Goal: Use online tool/utility: Utilize a website feature to perform a specific function

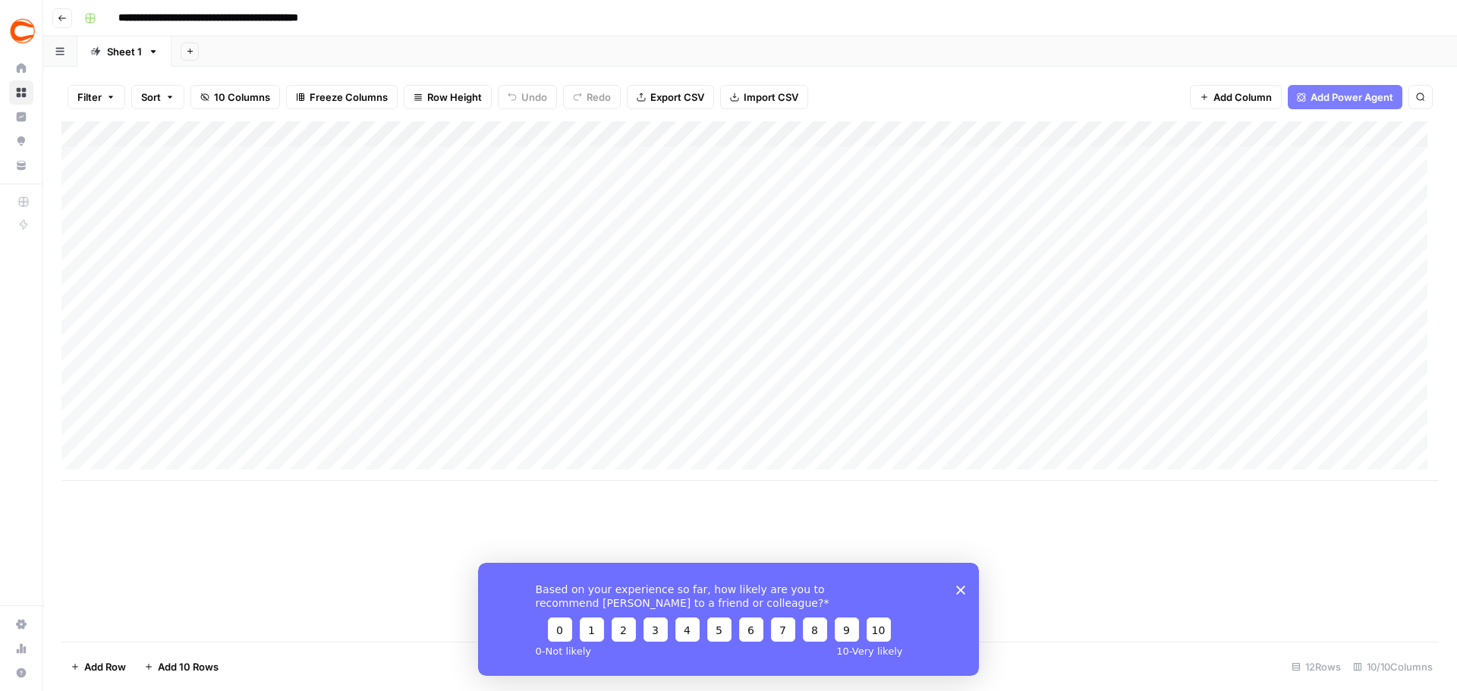
click at [146, 161] on div "Add Column" at bounding box center [749, 301] width 1377 height 360
click at [1393, 153] on div "Add Column" at bounding box center [749, 301] width 1377 height 360
type input "nei"
click at [1320, 217] on button "[PERSON_NAME]|41484abe-b1de-4f6f-a2da-991ee7fdbc99" at bounding box center [1452, 218] width 296 height 18
click at [1377, 192] on div "Add Column" at bounding box center [749, 301] width 1377 height 360
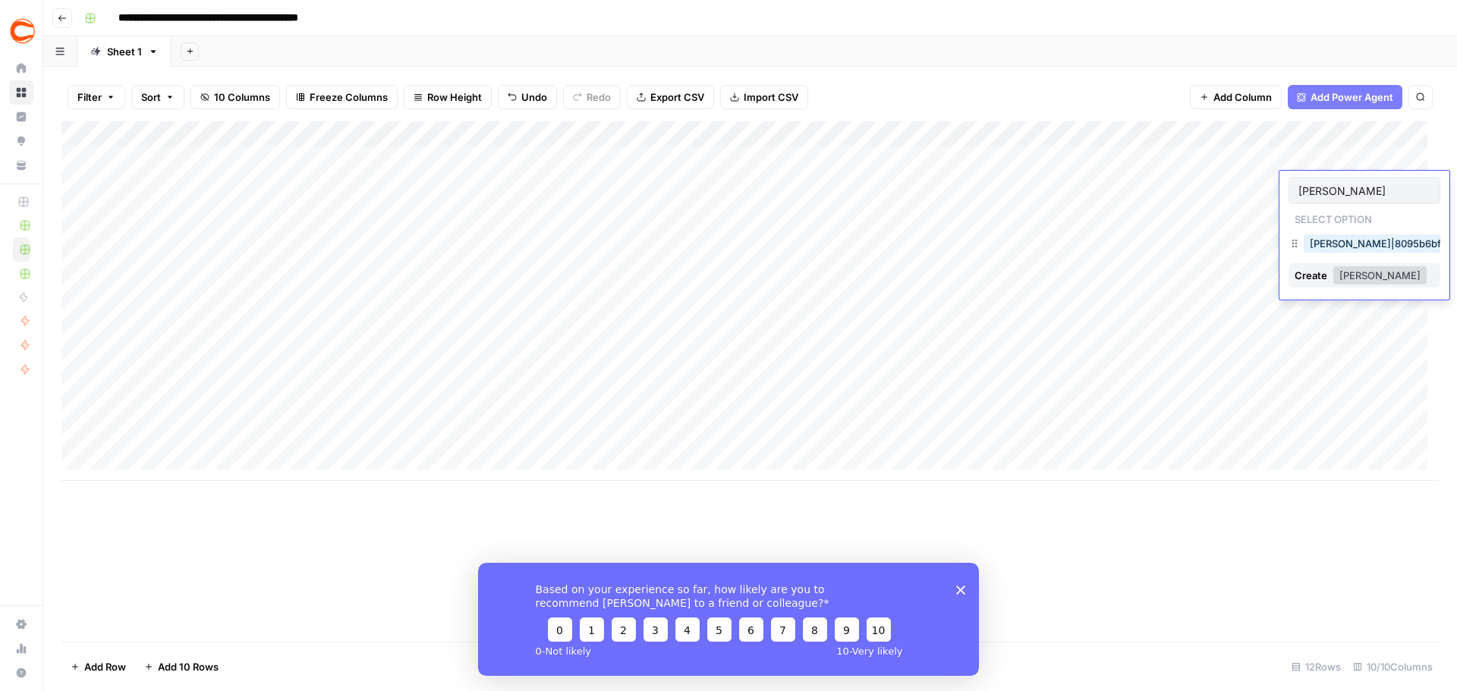
type input "[PERSON_NAME]"
click at [1319, 241] on button "[PERSON_NAME]|8095b6bf-0fff-41b1-802a-2bbcaaafd23a" at bounding box center [1448, 244] width 289 height 18
click at [1361, 209] on div "Add Column" at bounding box center [749, 301] width 1377 height 360
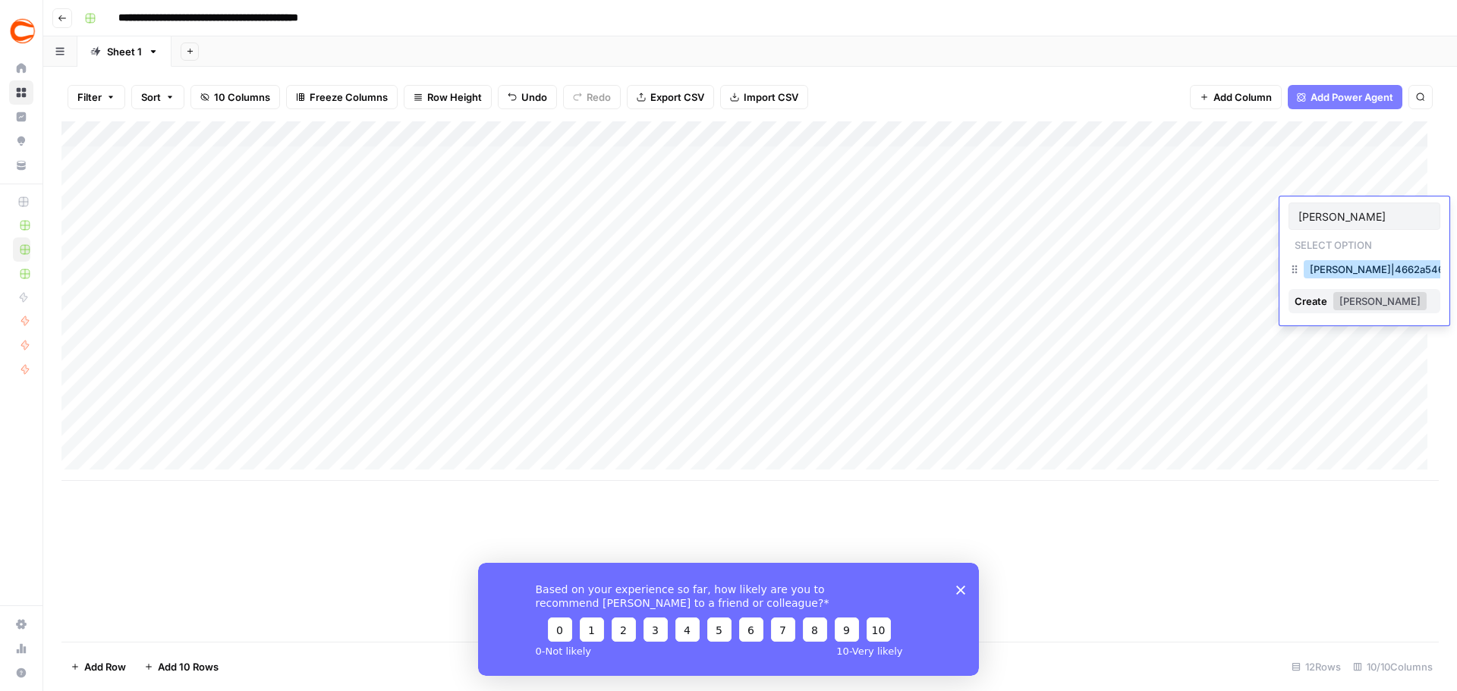
type input "[PERSON_NAME]"
click at [1358, 271] on button "[PERSON_NAME]|4662a546-6738-4ea3-9b54-14482fc0b1e6" at bounding box center [1456, 269] width 305 height 18
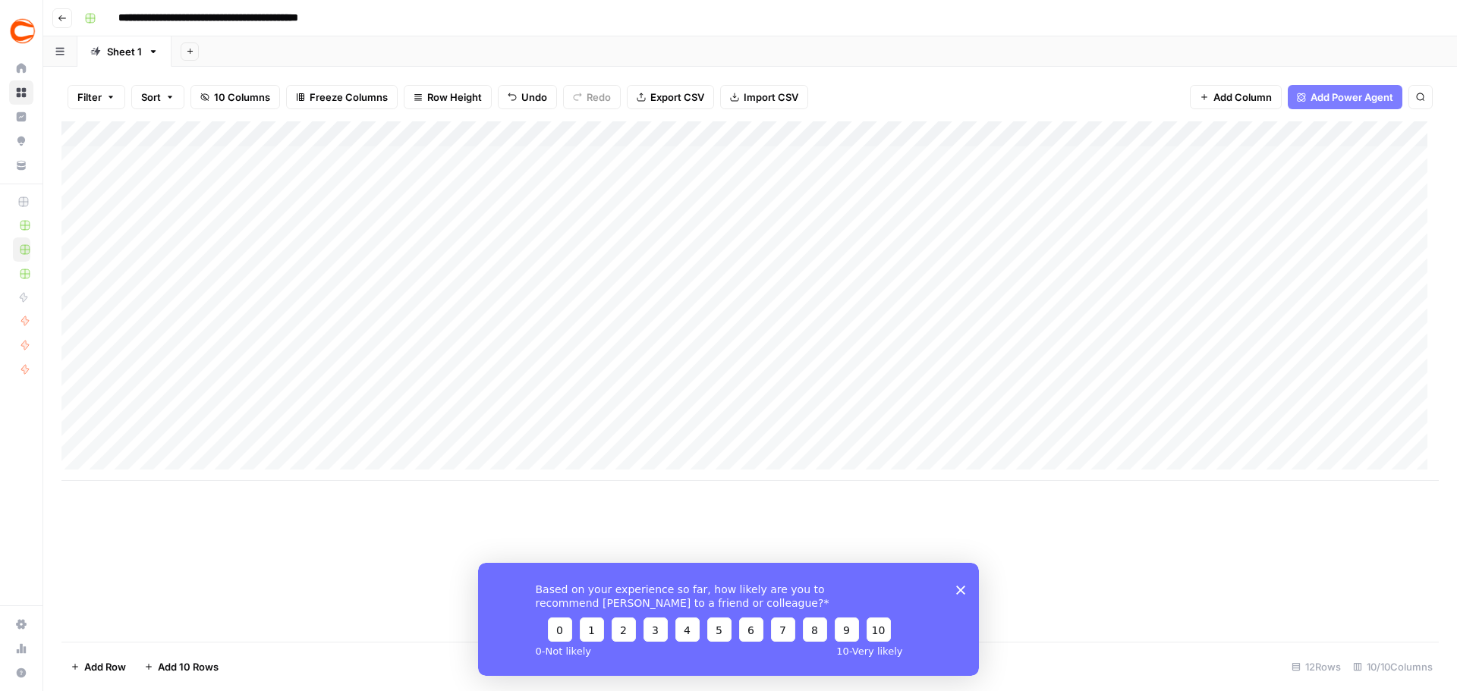
click at [1374, 237] on div "Add Column" at bounding box center [749, 301] width 1377 height 360
type input "oldf"
click at [1392, 290] on button "[PERSON_NAME]|a96f8d19-c530-4f5d-9242-32a8adb6cc99" at bounding box center [1455, 295] width 302 height 18
click at [1387, 263] on div "Add Column" at bounding box center [749, 301] width 1377 height 360
type input "log"
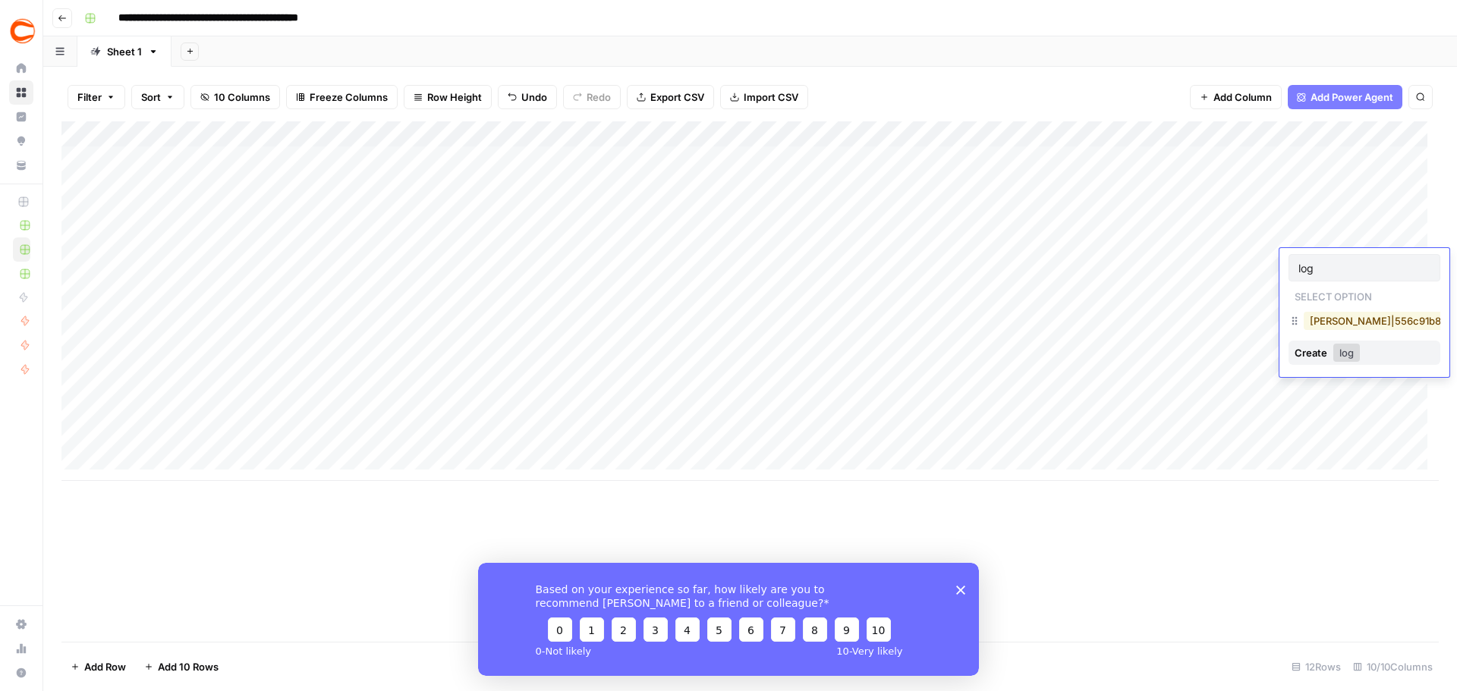
click at [1312, 319] on button "[PERSON_NAME]|556c91b8-d855-4671-b2cd-84840d96b65f" at bounding box center [1456, 321] width 304 height 18
click at [1374, 284] on div "Add Column" at bounding box center [749, 301] width 1377 height 360
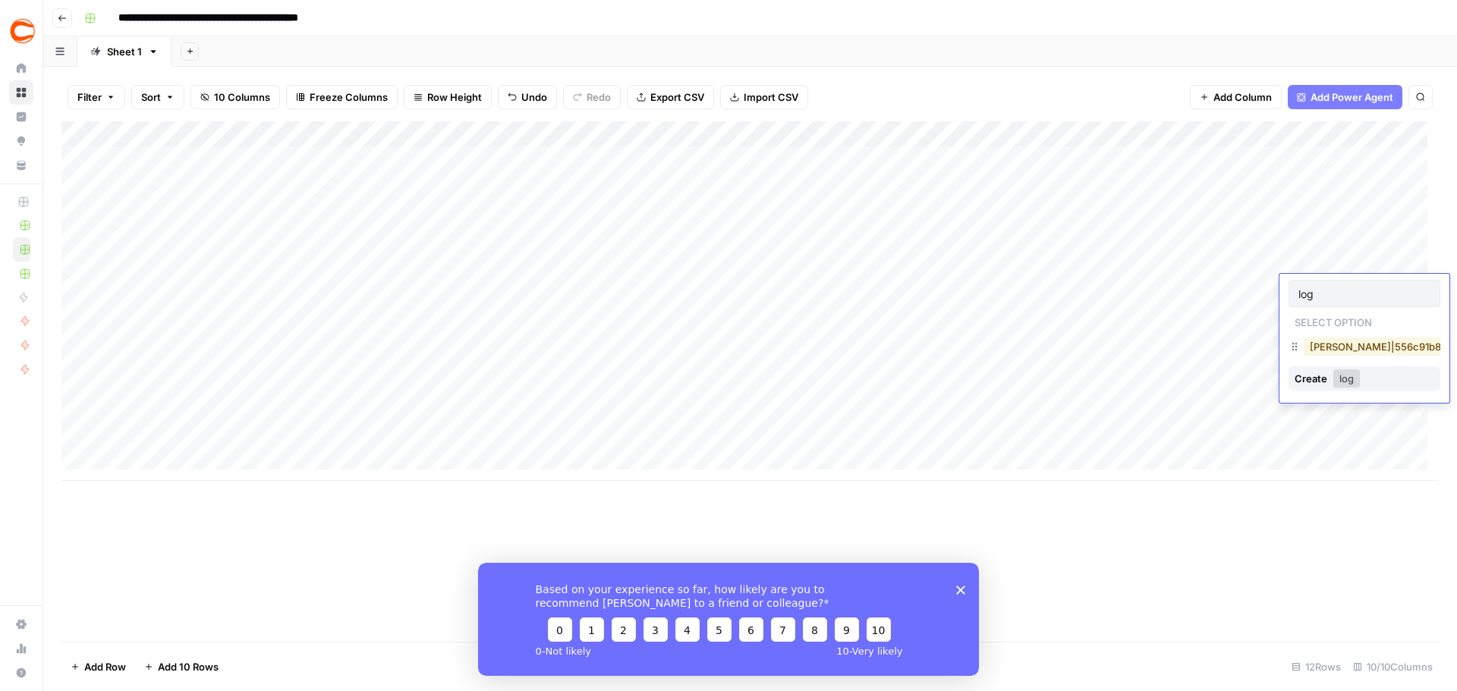
type input "log"
click at [1325, 343] on button "[PERSON_NAME]|556c91b8-d855-4671-b2cd-84840d96b65f" at bounding box center [1456, 347] width 304 height 18
click at [1363, 310] on div "Add Column" at bounding box center [749, 301] width 1377 height 360
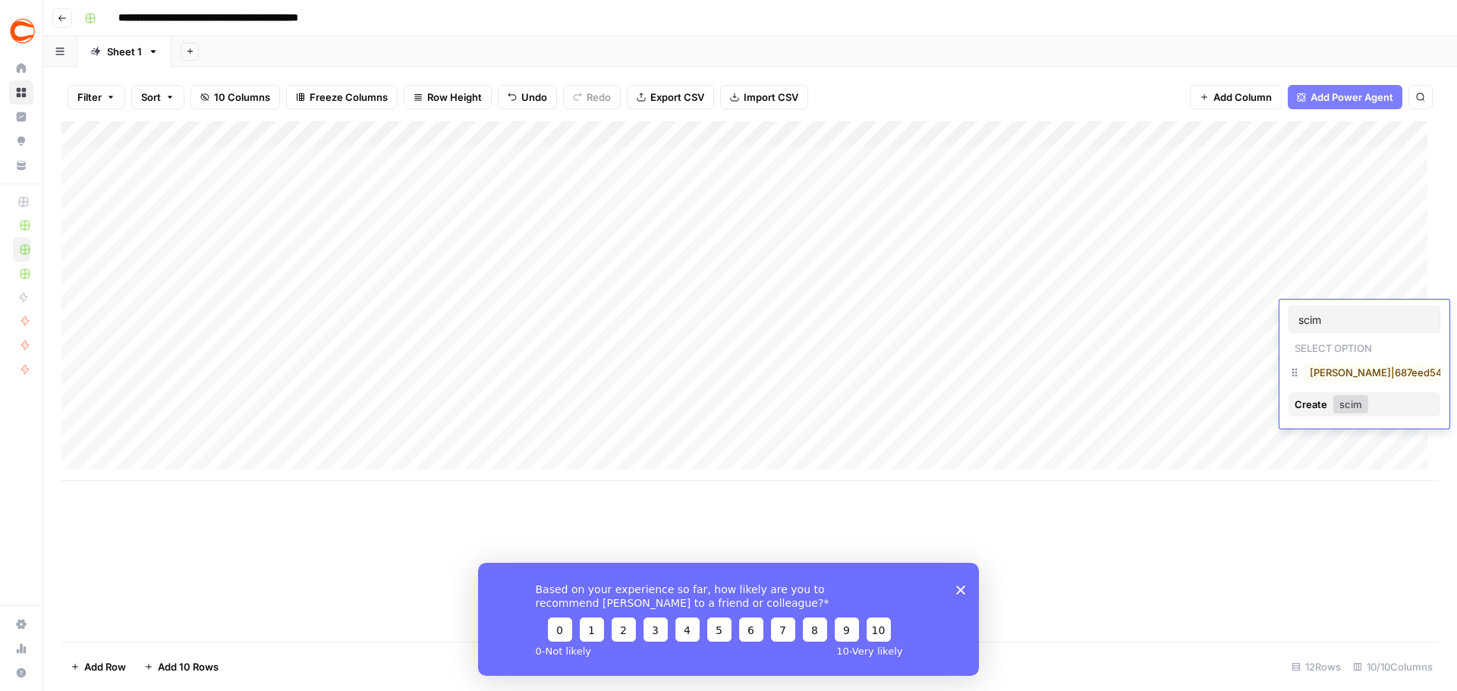
type input "scim"
click at [1324, 370] on button "[PERSON_NAME]|687eed54-692e-4d39-a838-45e92204d857" at bounding box center [1459, 373] width 310 height 18
click at [1365, 338] on div "Add Column" at bounding box center [749, 301] width 1377 height 360
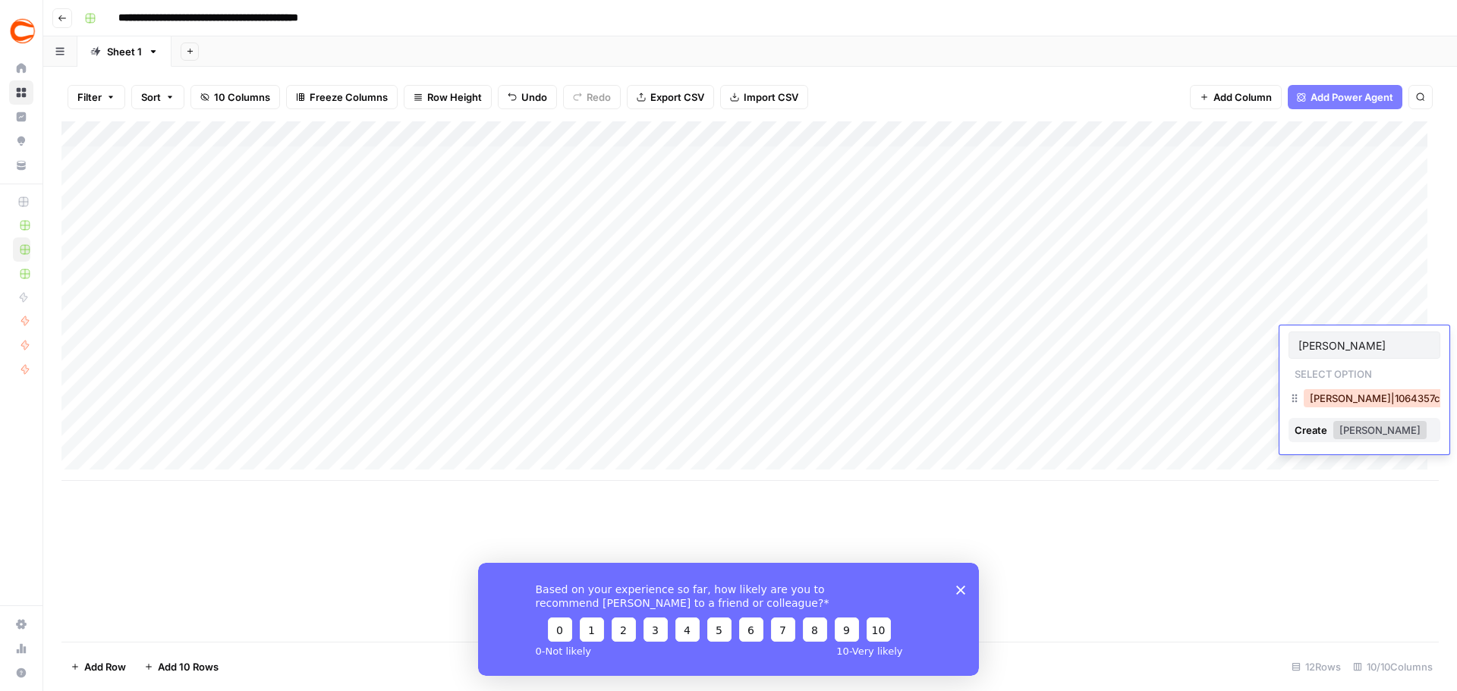
type input "[PERSON_NAME]"
click at [1355, 394] on button "[PERSON_NAME]|1064357c-da40-4271-84c5-a2d19f553437" at bounding box center [1454, 398] width 300 height 18
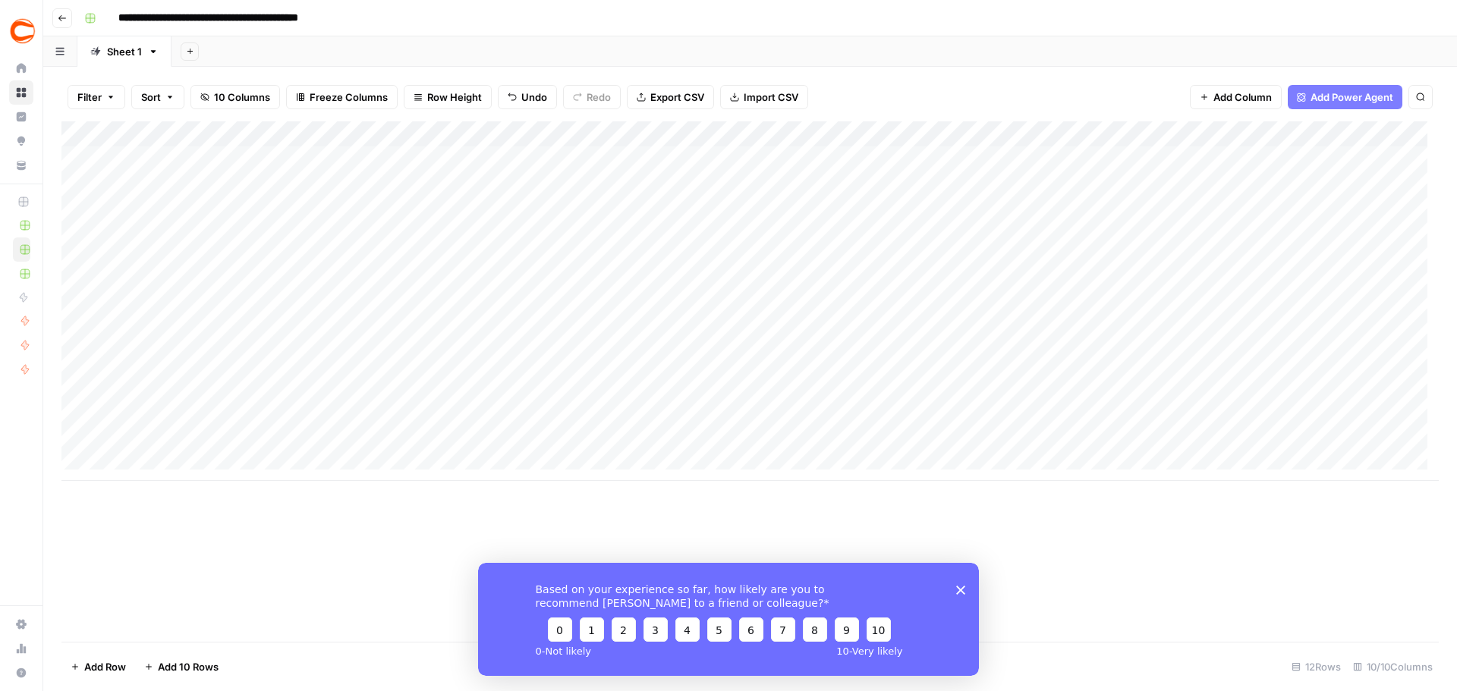
click at [1367, 361] on div "Add Column" at bounding box center [749, 301] width 1377 height 360
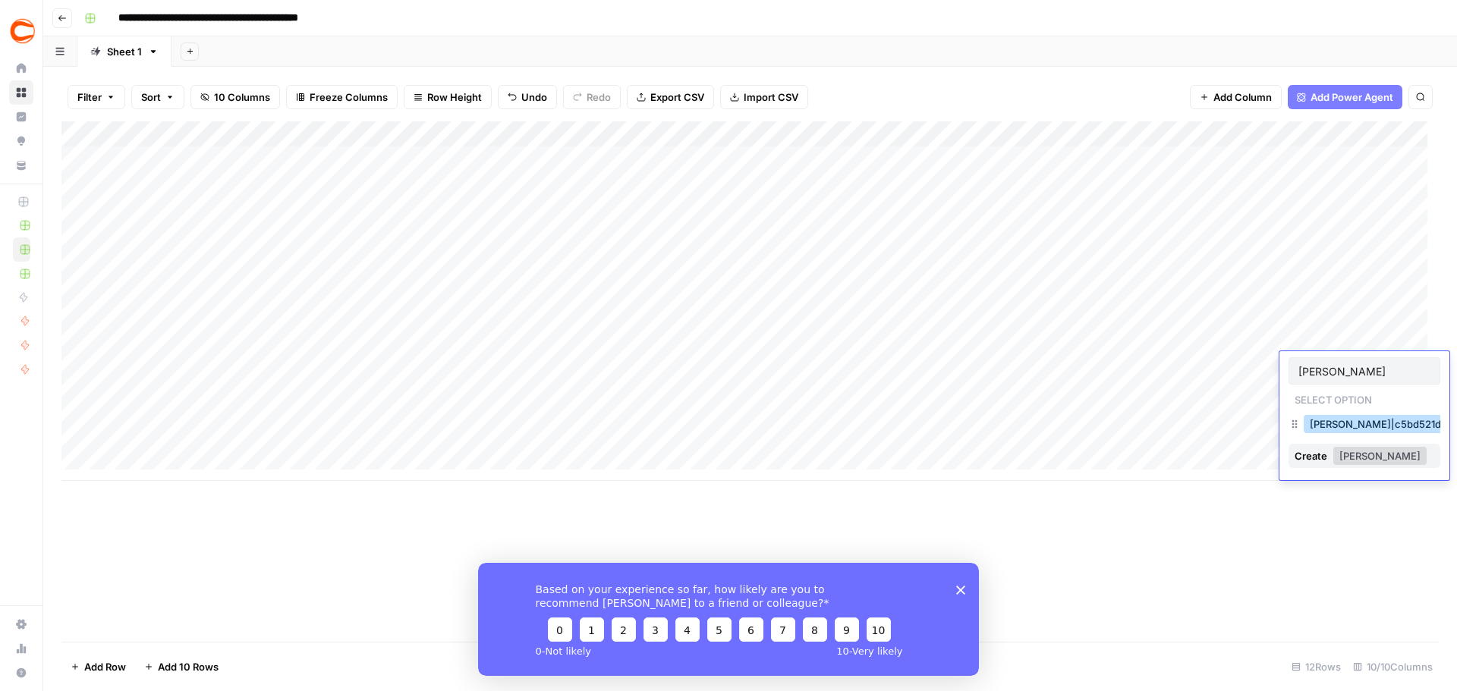
type input "[PERSON_NAME]"
click at [1320, 425] on button "[PERSON_NAME]|c5bd521d-495c-4c91-b7e1-78737e2d0d89" at bounding box center [1454, 424] width 300 height 18
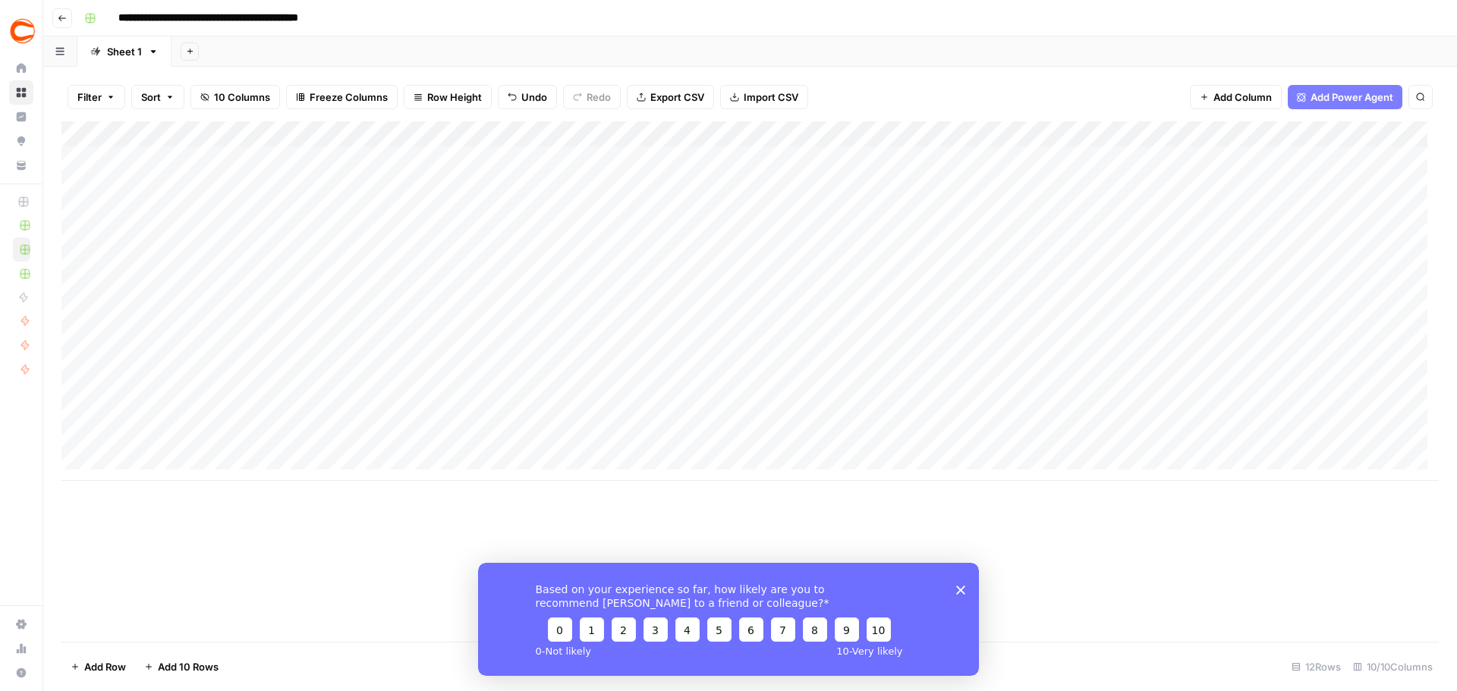
click at [1370, 398] on div "Add Column" at bounding box center [749, 301] width 1377 height 360
type input "ence"
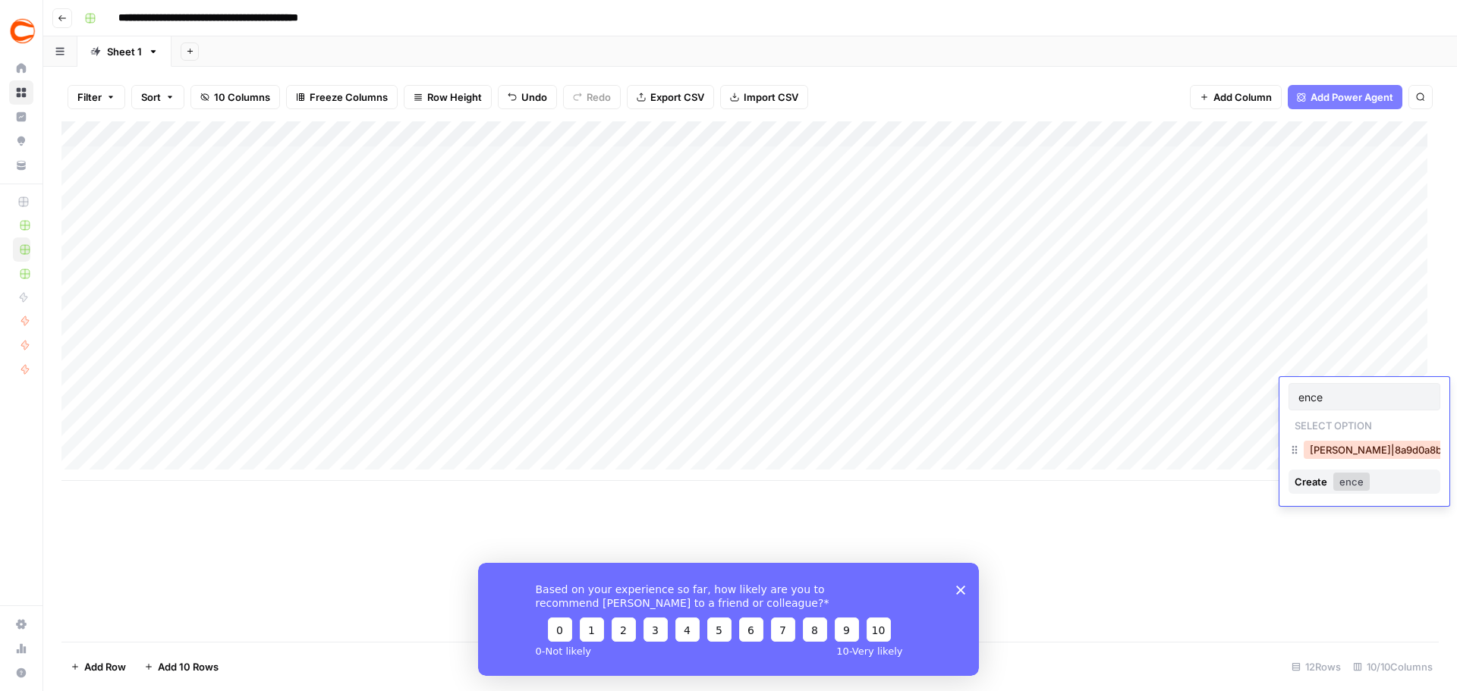
click at [1348, 454] on button "[PERSON_NAME]|8a9d0a8b-94db-4176-b299-c8ac2ccc85f5" at bounding box center [1456, 450] width 304 height 18
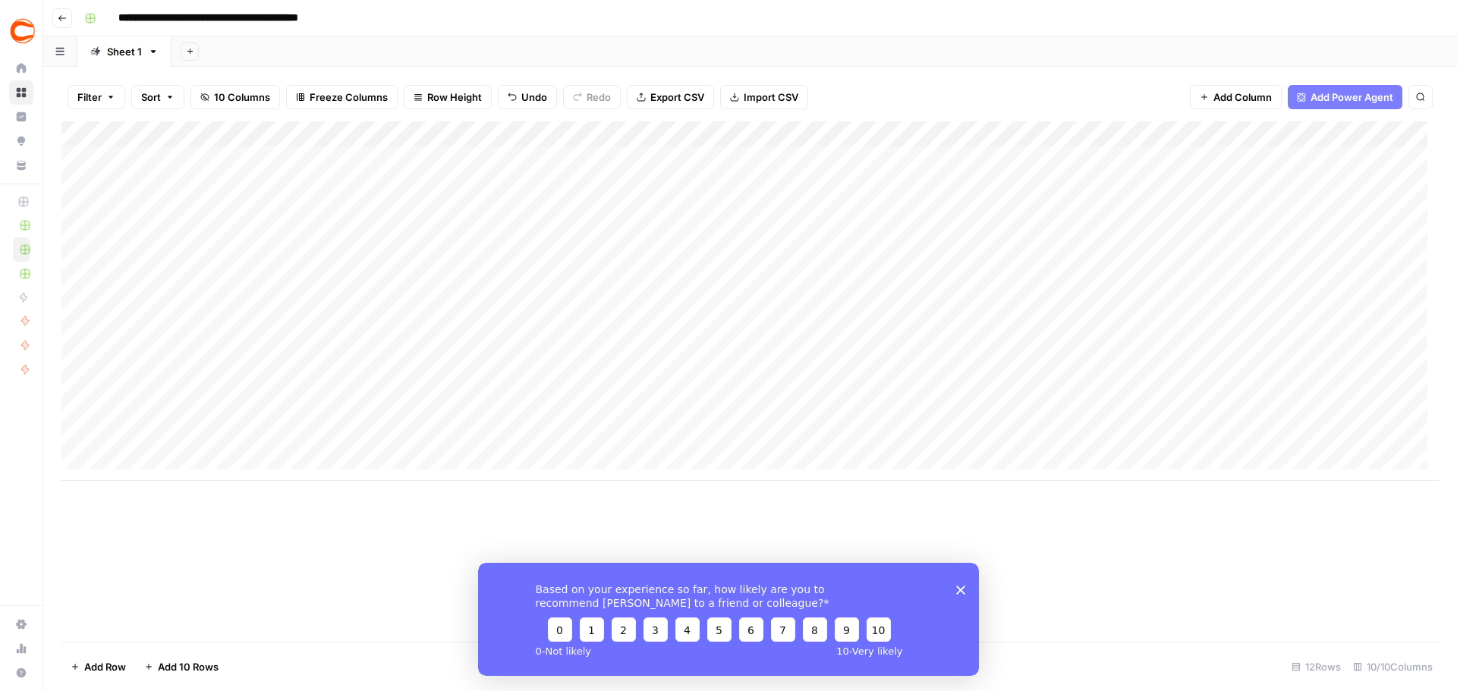
click at [1369, 411] on div "Add Column" at bounding box center [749, 301] width 1377 height 360
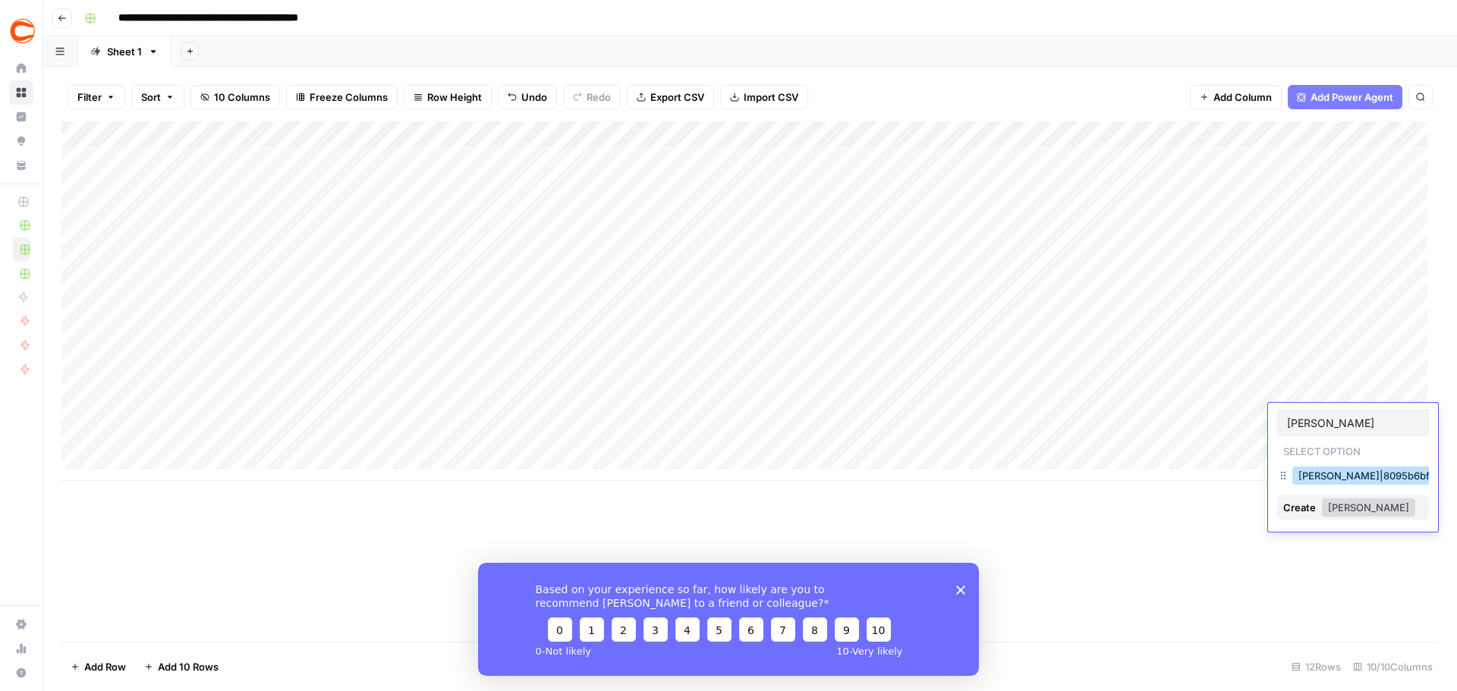
type input "[PERSON_NAME]"
click at [1313, 477] on button "[PERSON_NAME]|8095b6bf-0fff-41b1-802a-2bbcaaafd23a" at bounding box center [1436, 476] width 289 height 18
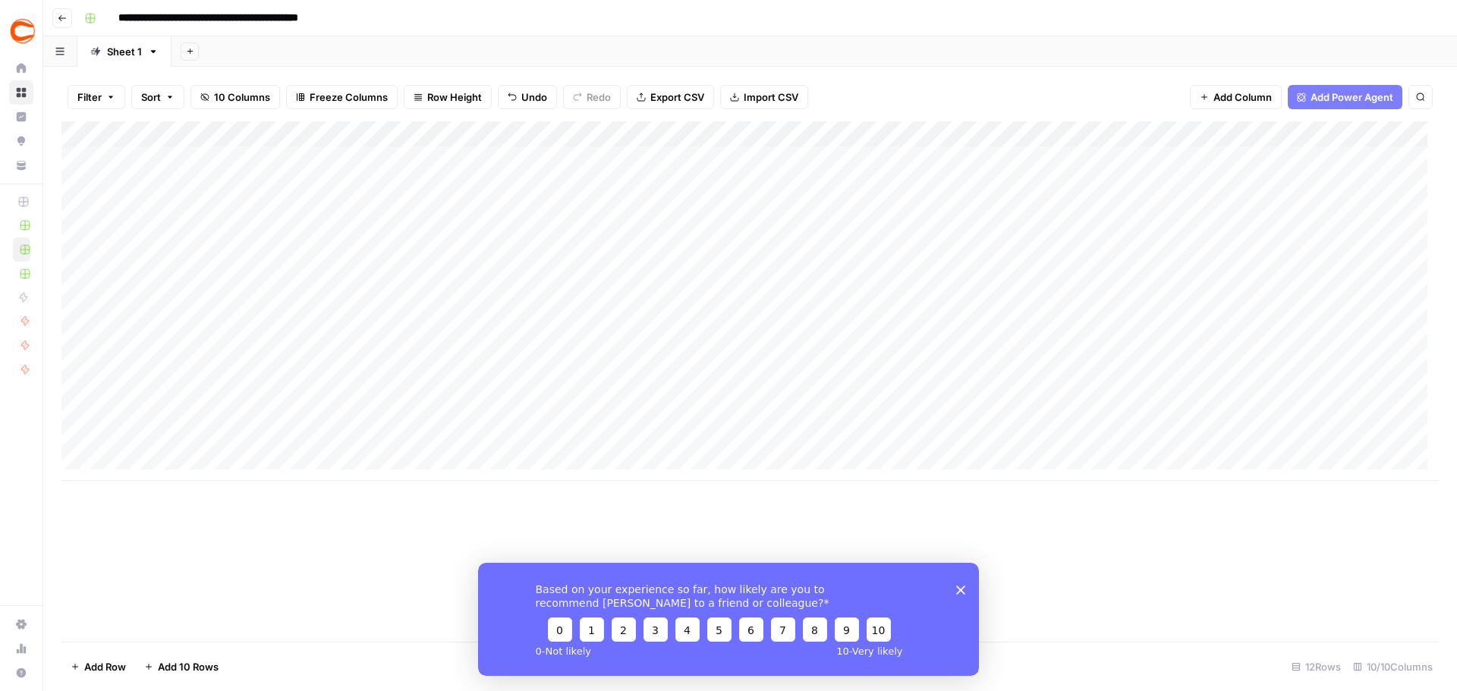
click at [1369, 443] on div "Add Column" at bounding box center [749, 301] width 1377 height 360
click at [1160, 134] on div "Add Column" at bounding box center [749, 301] width 1377 height 360
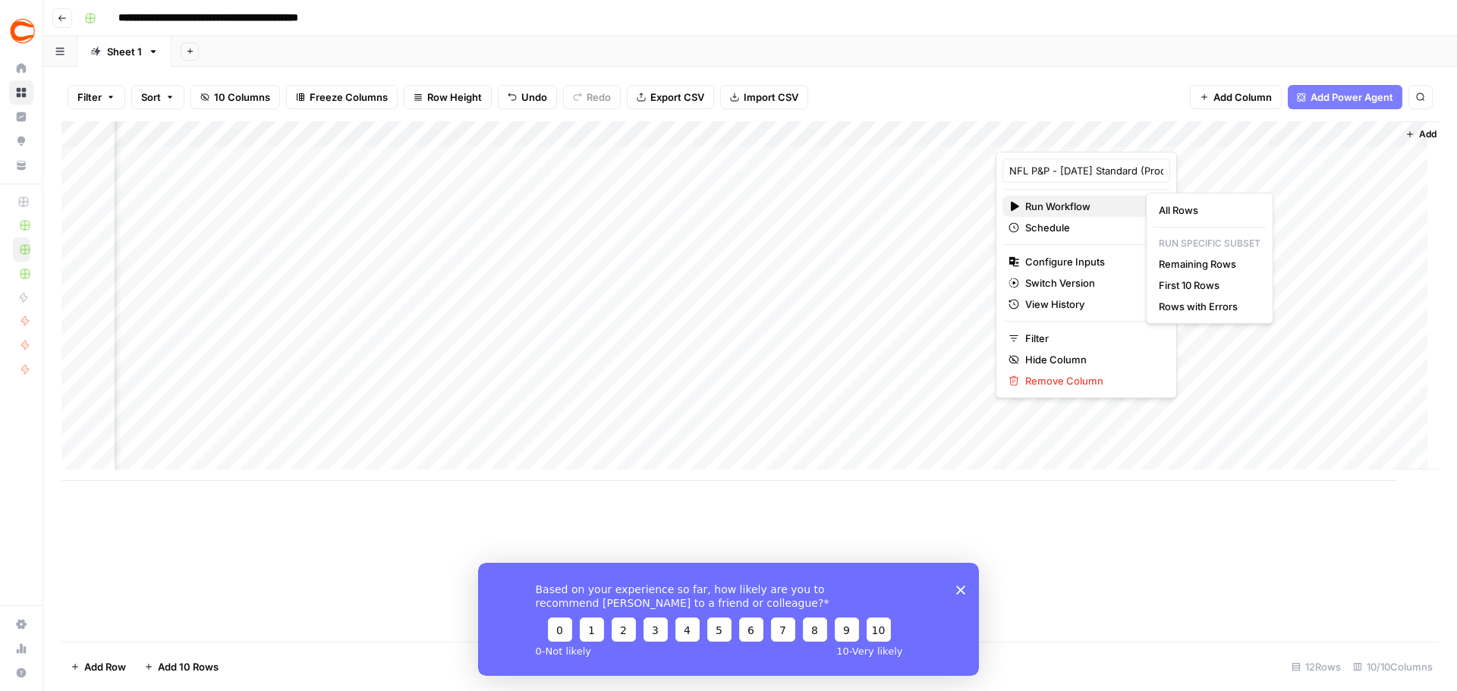
click at [1125, 202] on div "Run Workflow" at bounding box center [1087, 206] width 156 height 15
click at [1185, 207] on span "All Rows" at bounding box center [1207, 210] width 96 height 15
